Goal: Information Seeking & Learning: Find specific fact

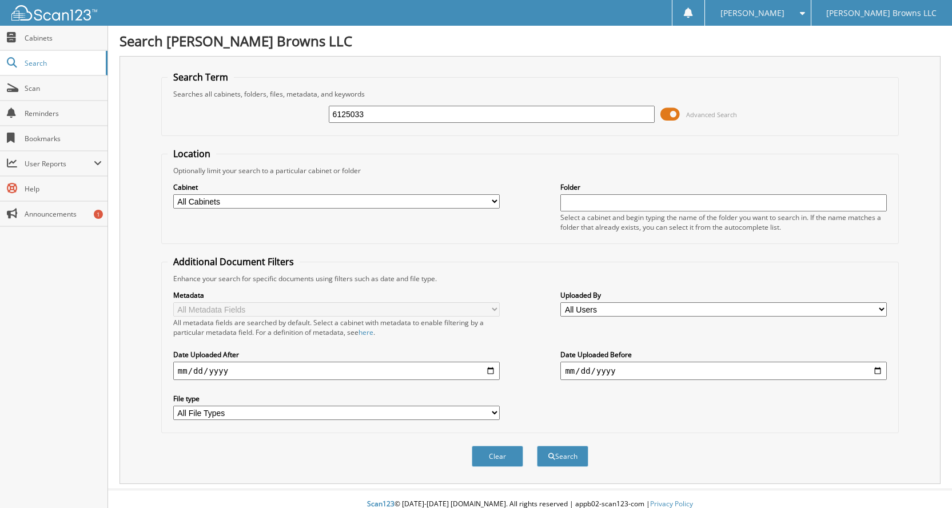
type input "6125033"
click at [537, 446] on button "Search" at bounding box center [562, 456] width 51 height 21
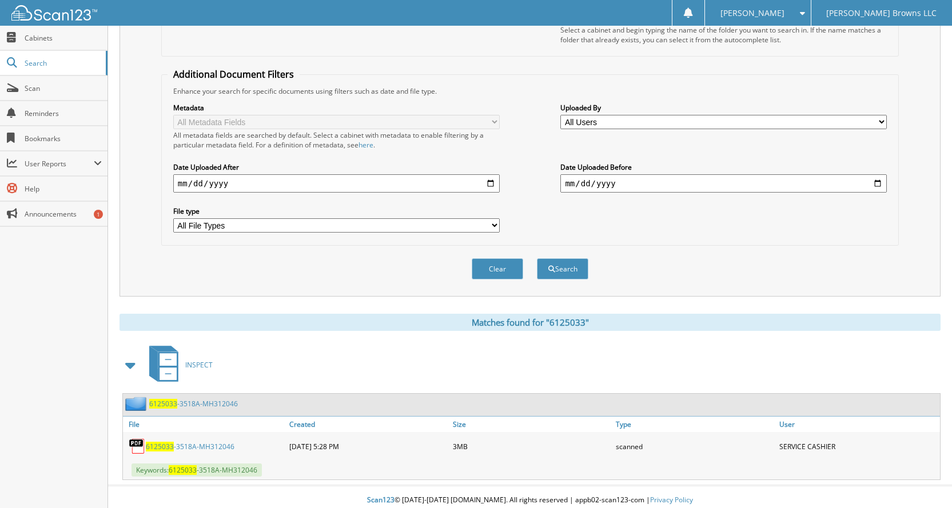
scroll to position [194, 0]
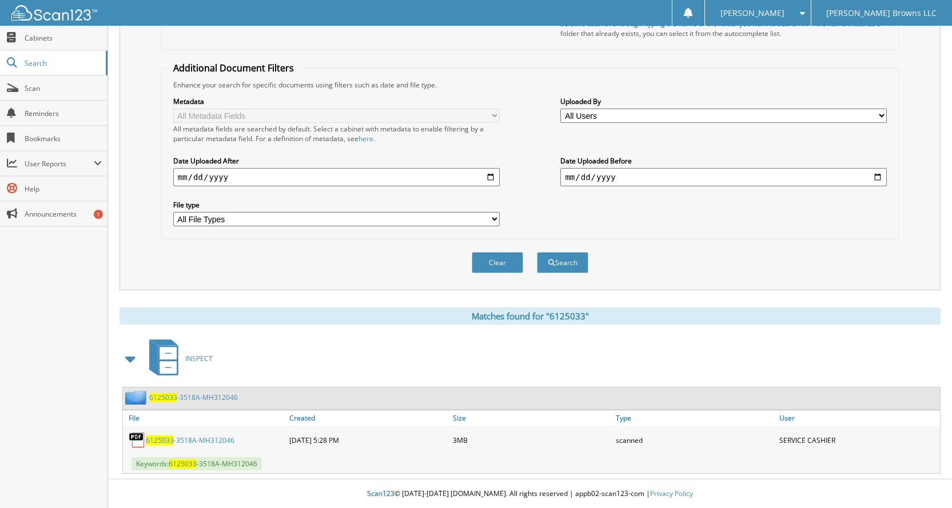
click at [176, 439] on link "6125033 -3518A-MH312046" at bounding box center [190, 440] width 89 height 10
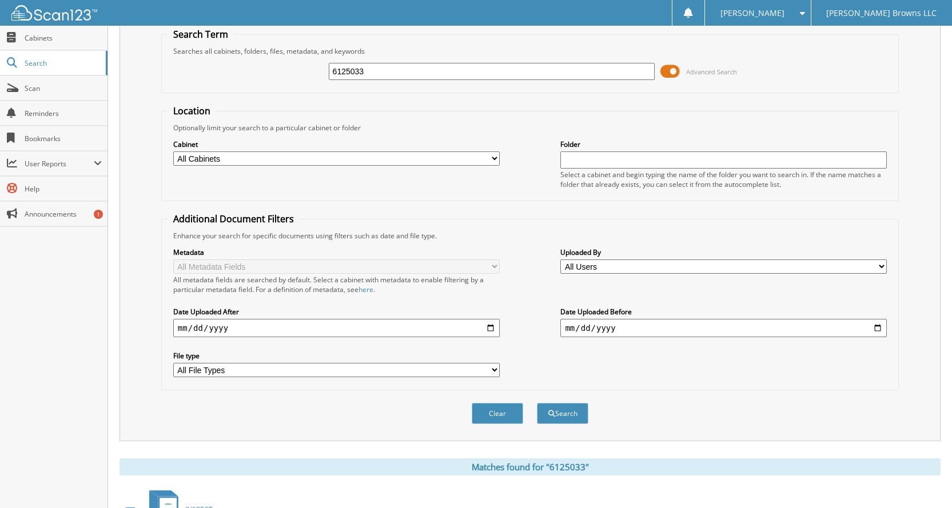
scroll to position [0, 0]
